Goal: Navigation & Orientation: Find specific page/section

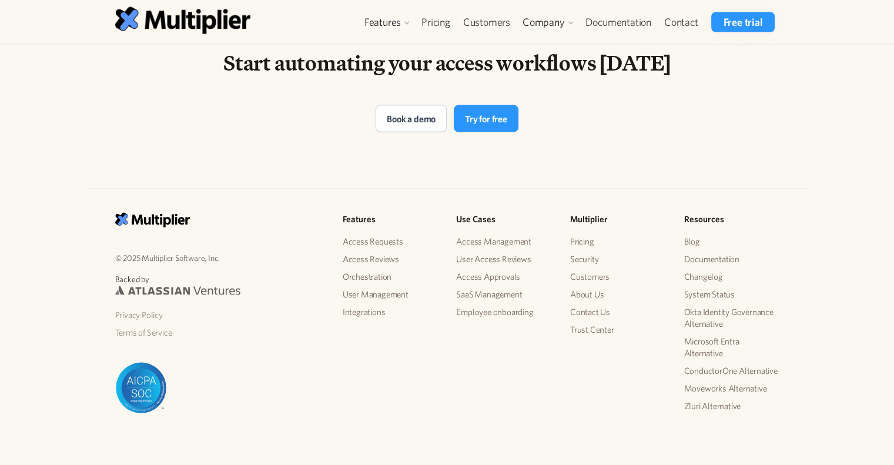
scroll to position [2467, 0]
click at [346, 280] on link "Orchestration" at bounding box center [390, 277] width 95 height 18
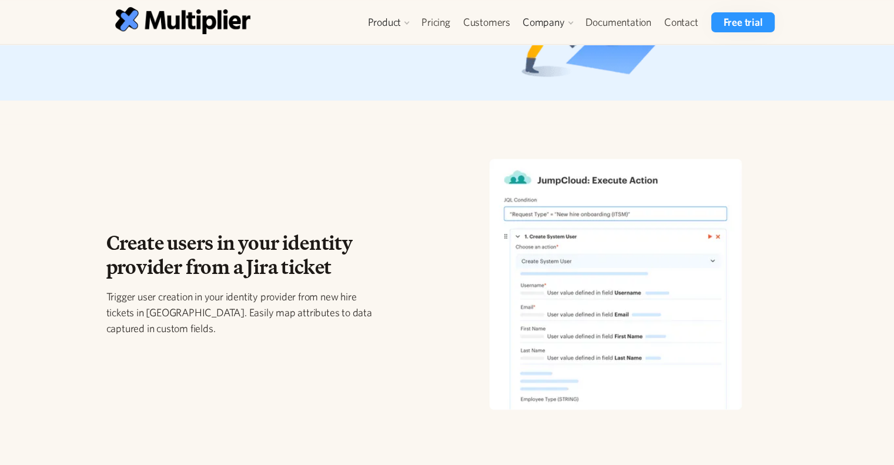
scroll to position [113, 0]
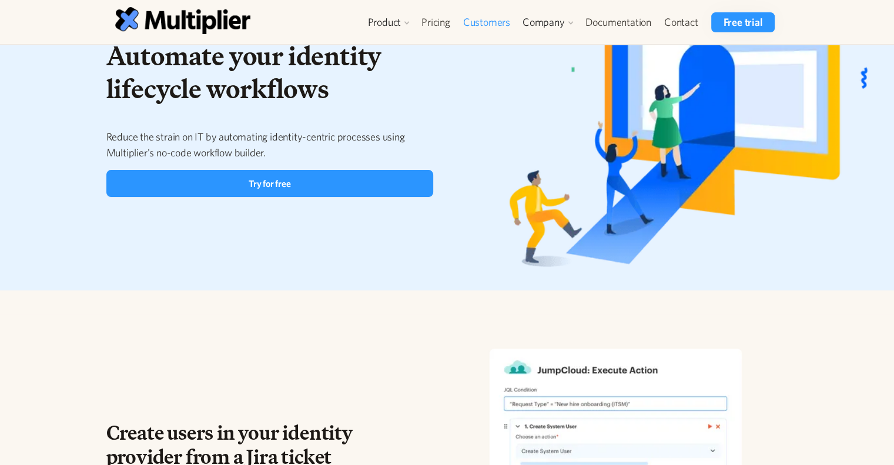
click at [482, 22] on link "Customers" at bounding box center [487, 22] width 60 height 20
